Goal: Navigation & Orientation: Go to known website

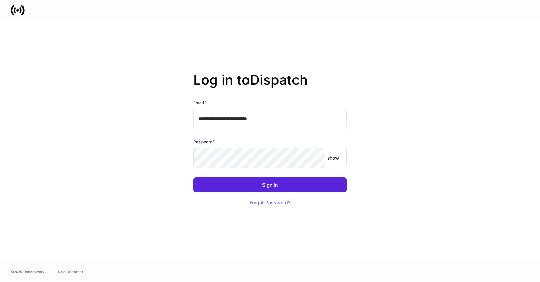
click at [220, 169] on div "Sign In Forgot Password?" at bounding box center [267, 189] width 159 height 41
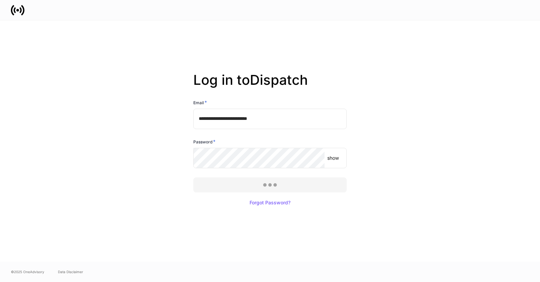
click at [237, 184] on div at bounding box center [270, 141] width 540 height 282
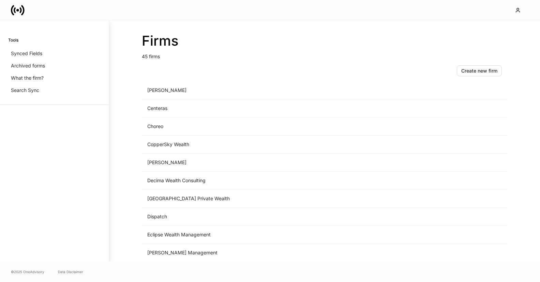
scroll to position [295, 0]
